Goal: Check status

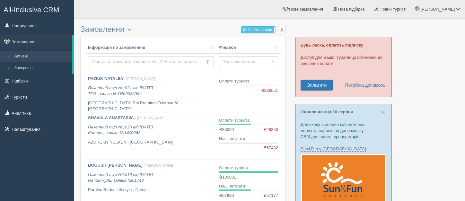
click at [114, 62] on input "text" at bounding box center [144, 61] width 113 height 11
type input "tkachenko"
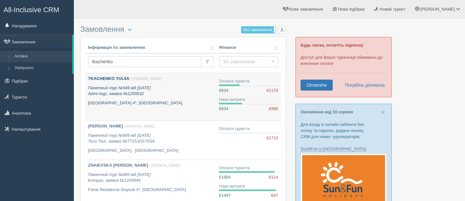
click at [182, 83] on div "TKACHENKO YULIIA / [PERSON_NAME] Пакетний тур №949 від [DATE] Айті-тур, заявка …" at bounding box center [151, 91] width 126 height 30
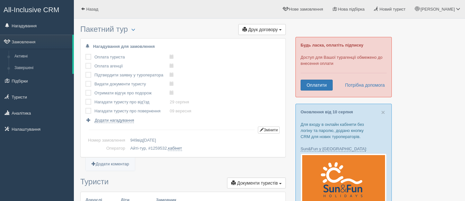
click at [208, 91] on div "Оплата туриста виконано! Оплата агенції виконано! Підтвердити заявку у туропера…" at bounding box center [182, 88] width 195 height 71
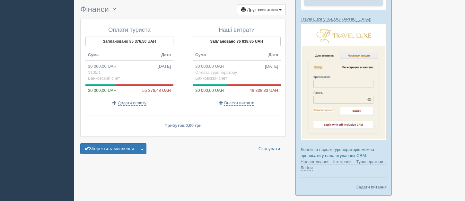
scroll to position [488, 0]
